Goal: Navigation & Orientation: Find specific page/section

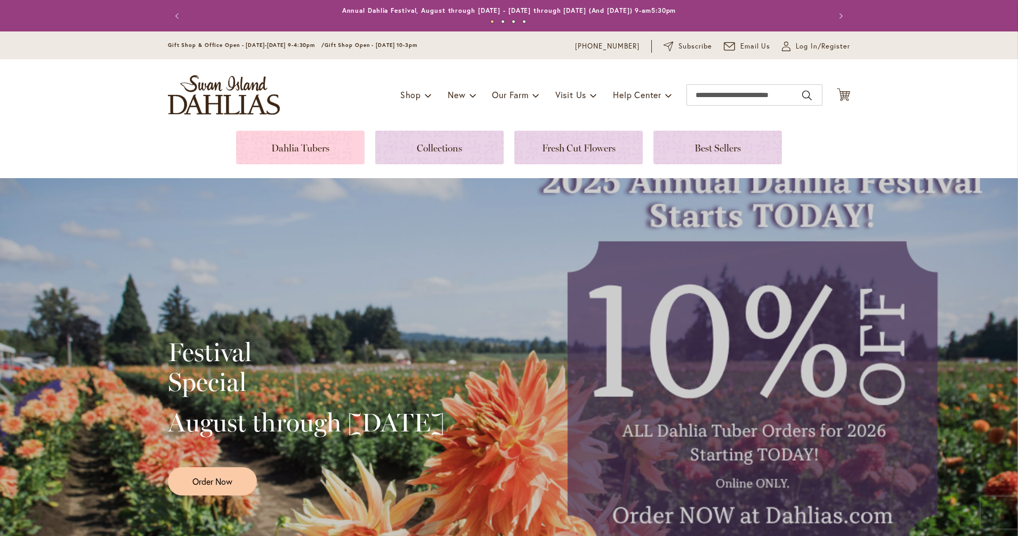
click at [327, 146] on link at bounding box center [300, 148] width 128 height 34
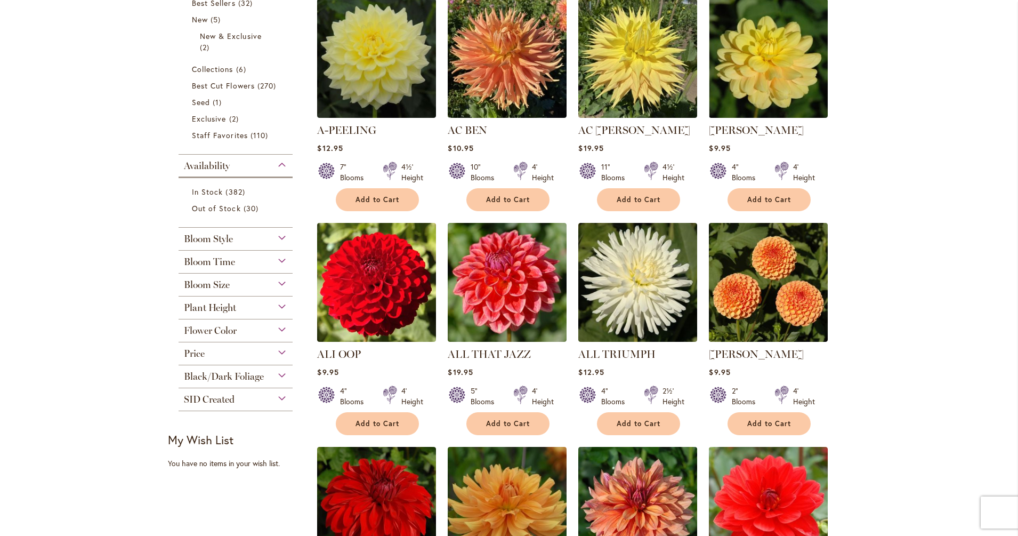
scroll to position [268, 0]
click at [222, 331] on span "Flower Color" at bounding box center [210, 330] width 53 height 12
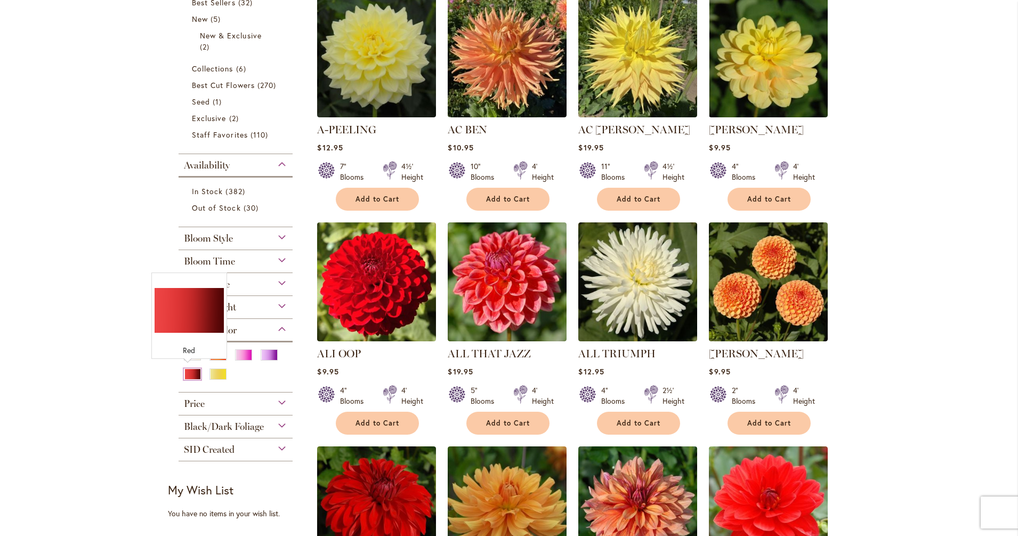
click at [190, 371] on div "Red" at bounding box center [192, 373] width 17 height 11
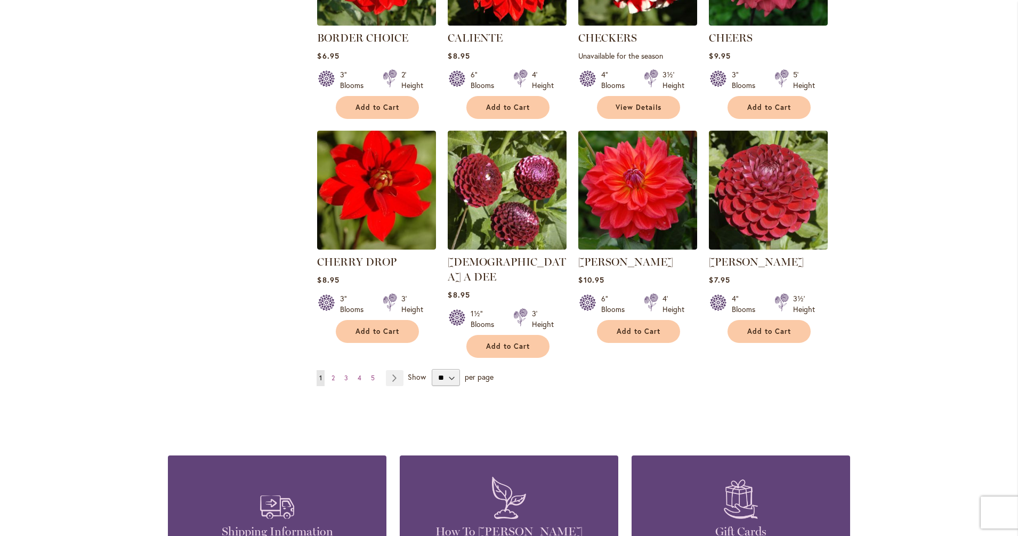
scroll to position [791, 0]
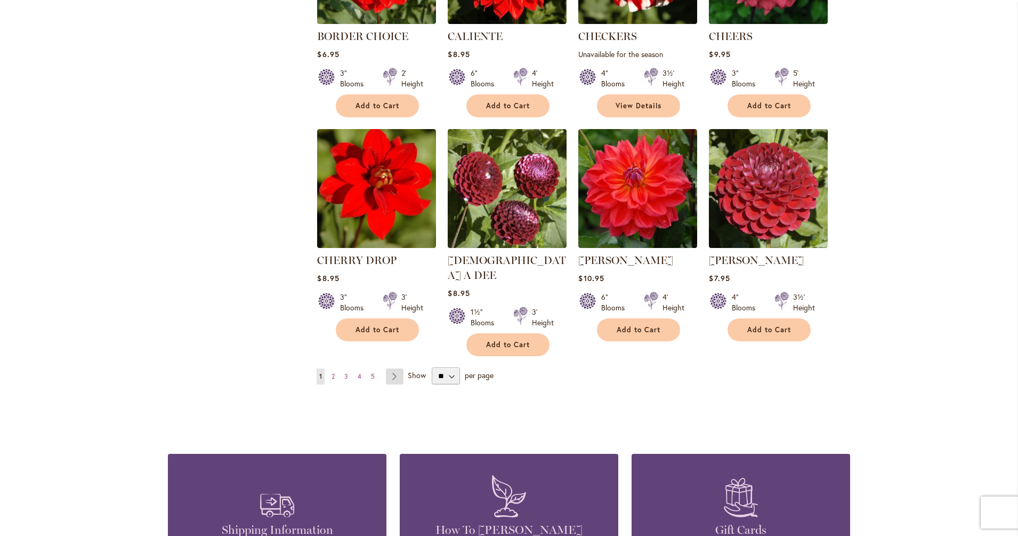
click at [390, 368] on link "Page Next" at bounding box center [395, 376] width 18 height 16
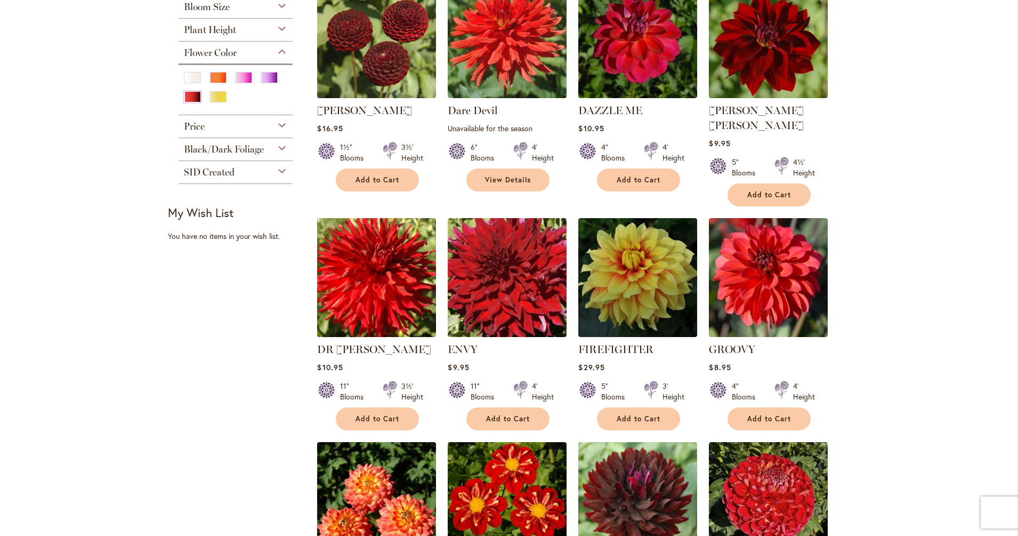
scroll to position [278, 0]
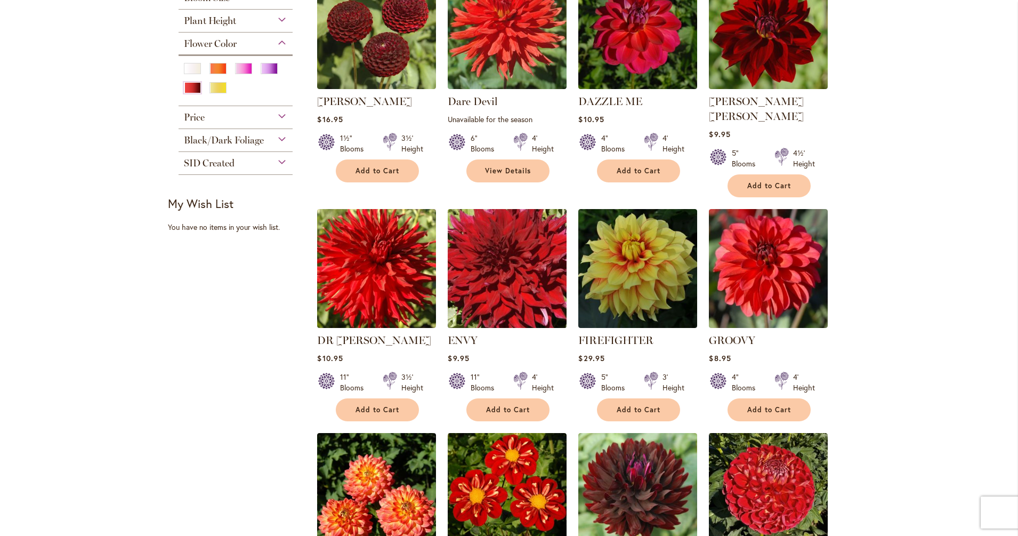
click at [521, 256] on img at bounding box center [507, 268] width 125 height 125
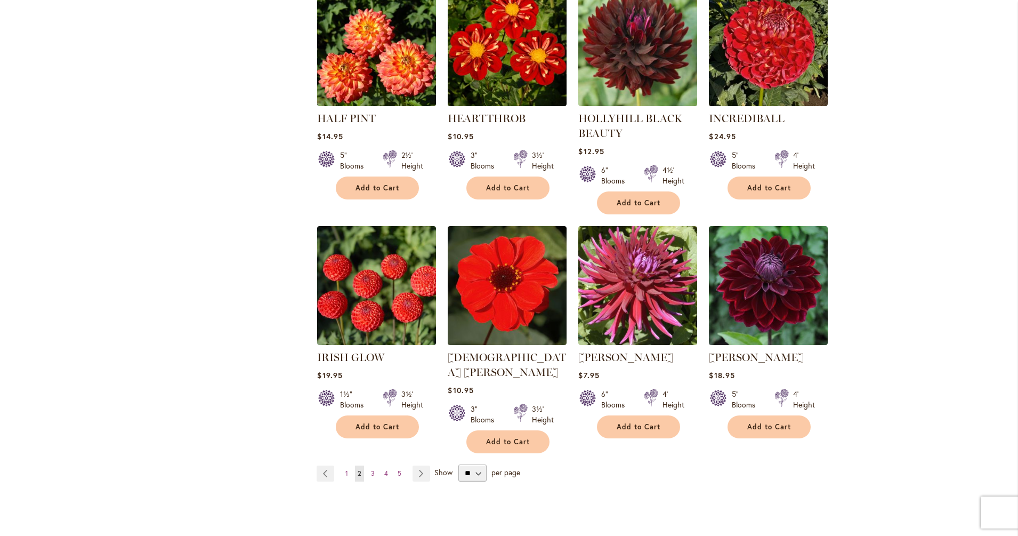
scroll to position [757, 0]
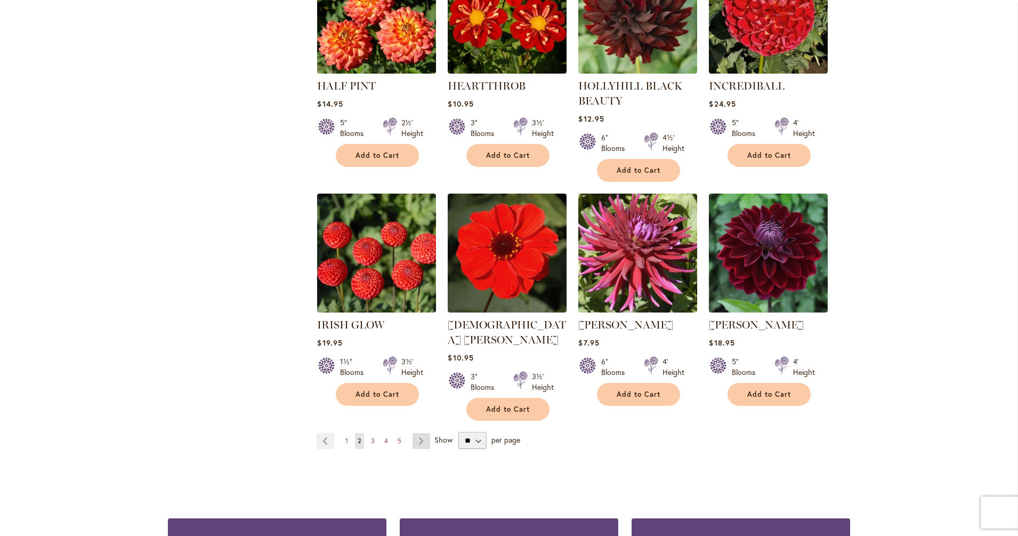
click at [417, 433] on link "Page Next" at bounding box center [422, 441] width 18 height 16
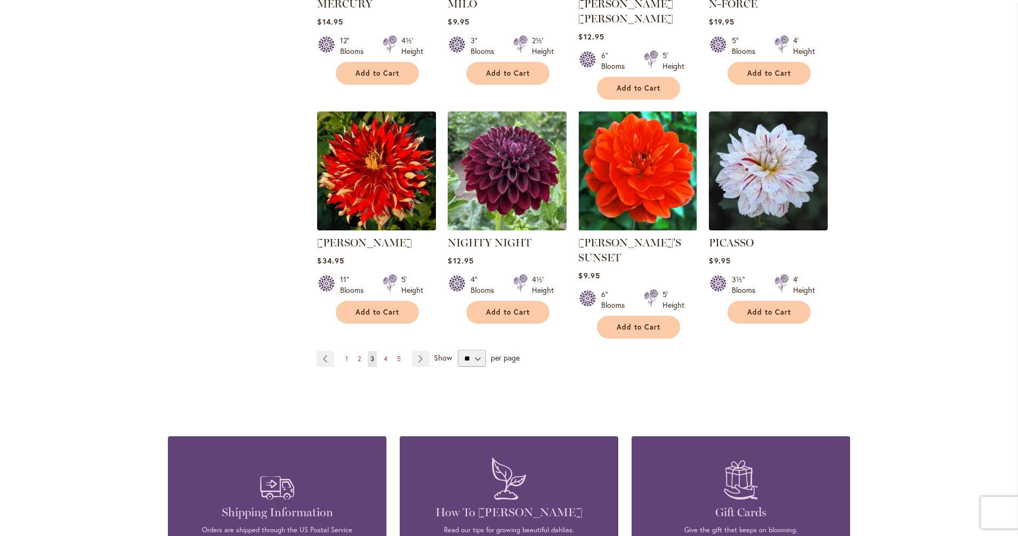
scroll to position [824, 0]
click at [415, 351] on link "Page Next" at bounding box center [421, 359] width 18 height 16
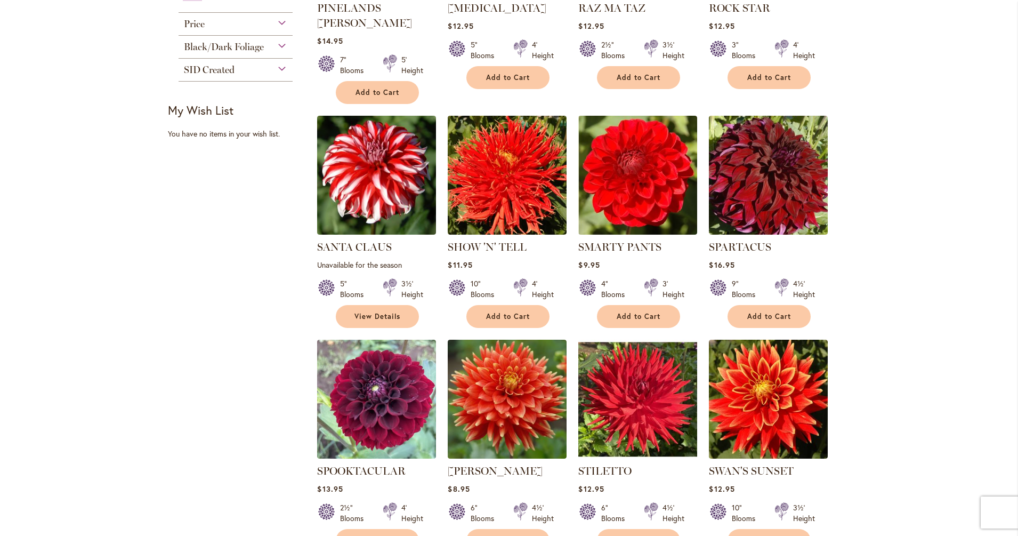
scroll to position [372, 0]
click at [70, 420] on div "Skip to Content Gift Shop & Office Open - [DATE]-[DATE] 9-4:30pm / Gift Shop Op…" at bounding box center [509, 501] width 1018 height 1685
click at [61, 372] on div "Skip to Content Gift Shop & Office Open - [DATE]-[DATE] 9-4:30pm / Gift Shop Op…" at bounding box center [509, 501] width 1018 height 1685
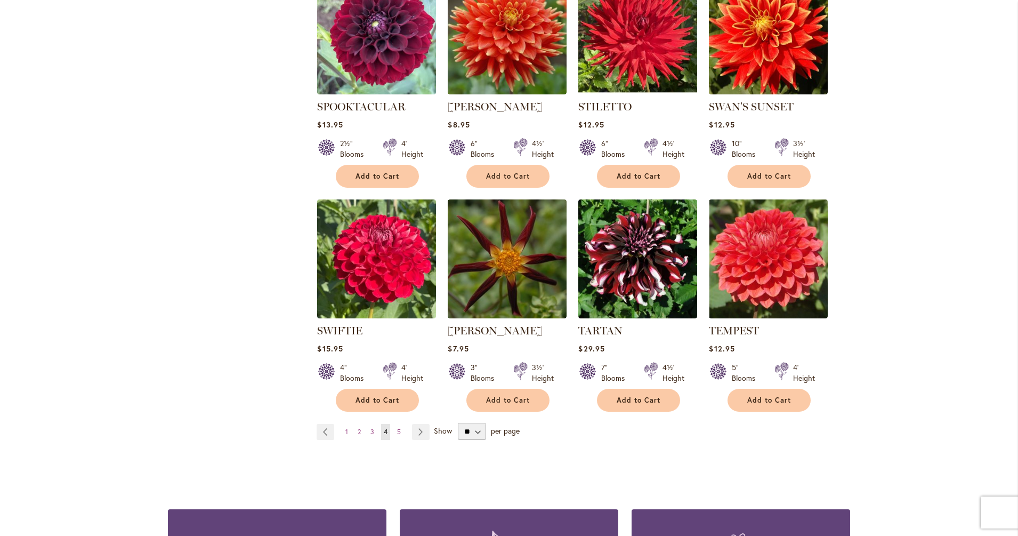
scroll to position [736, 0]
click at [416, 423] on link "Page Next" at bounding box center [421, 431] width 18 height 16
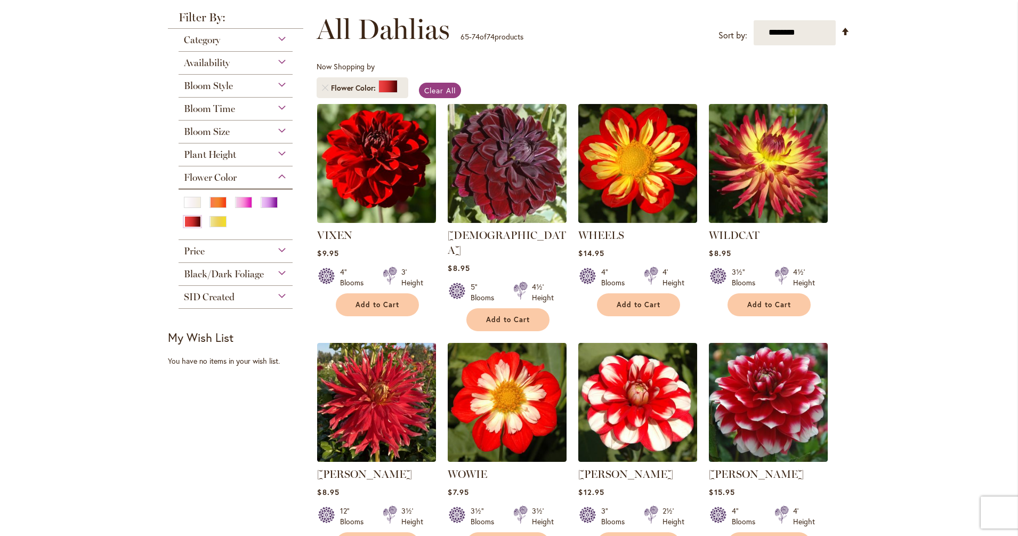
scroll to position [147, 0]
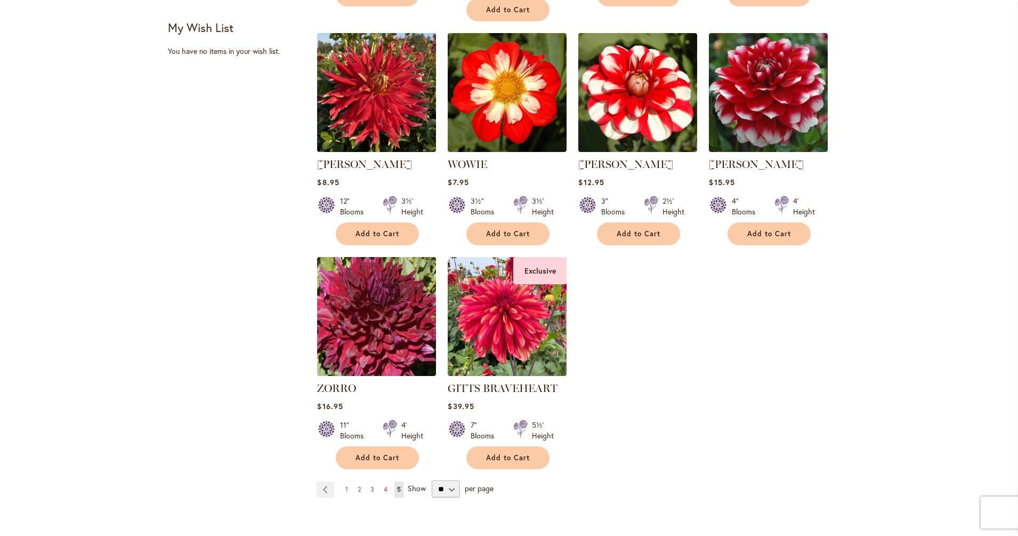
scroll to position [457, 0]
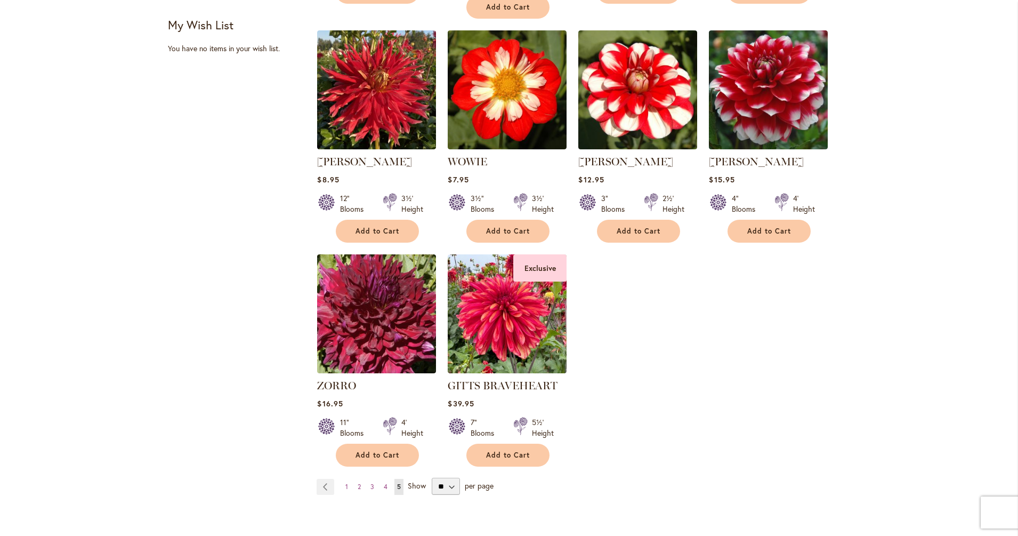
click at [63, 404] on div "Skip to Content Gift Shop & Office Open - [DATE]-[DATE] 9-4:30pm / Gift Shop Op…" at bounding box center [509, 305] width 1018 height 1461
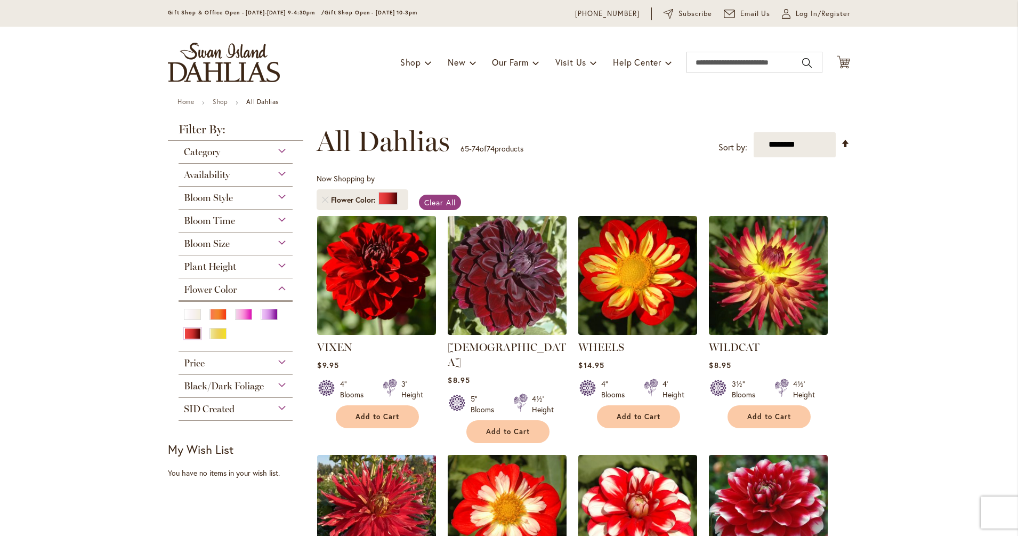
scroll to position [0, 0]
